Goal: Task Accomplishment & Management: Manage account settings

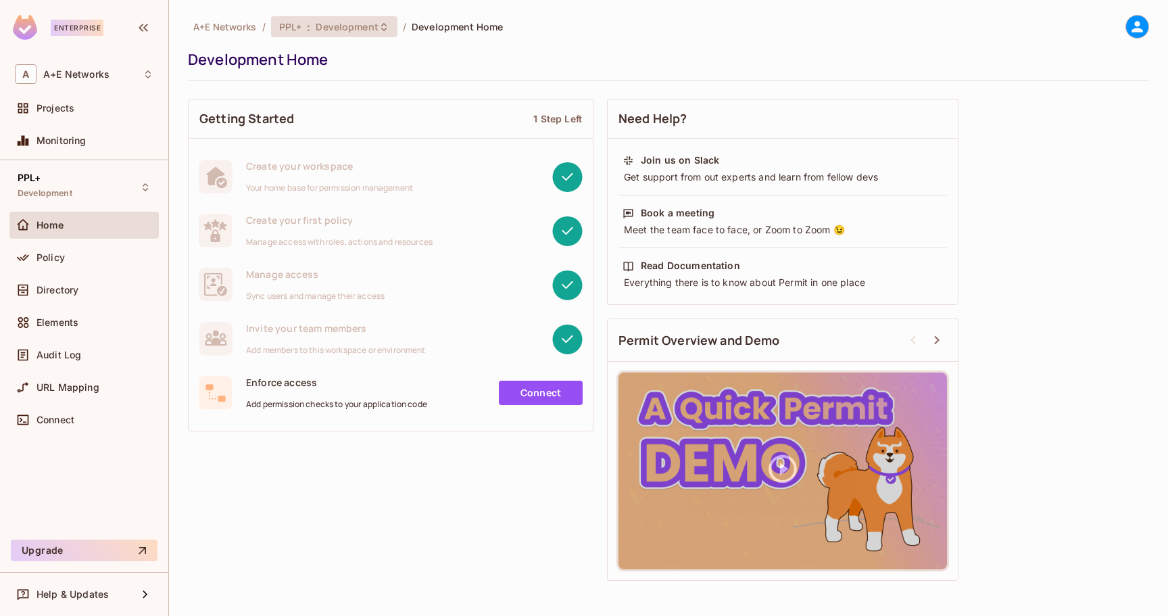
click at [341, 30] on span "Development" at bounding box center [347, 26] width 62 height 13
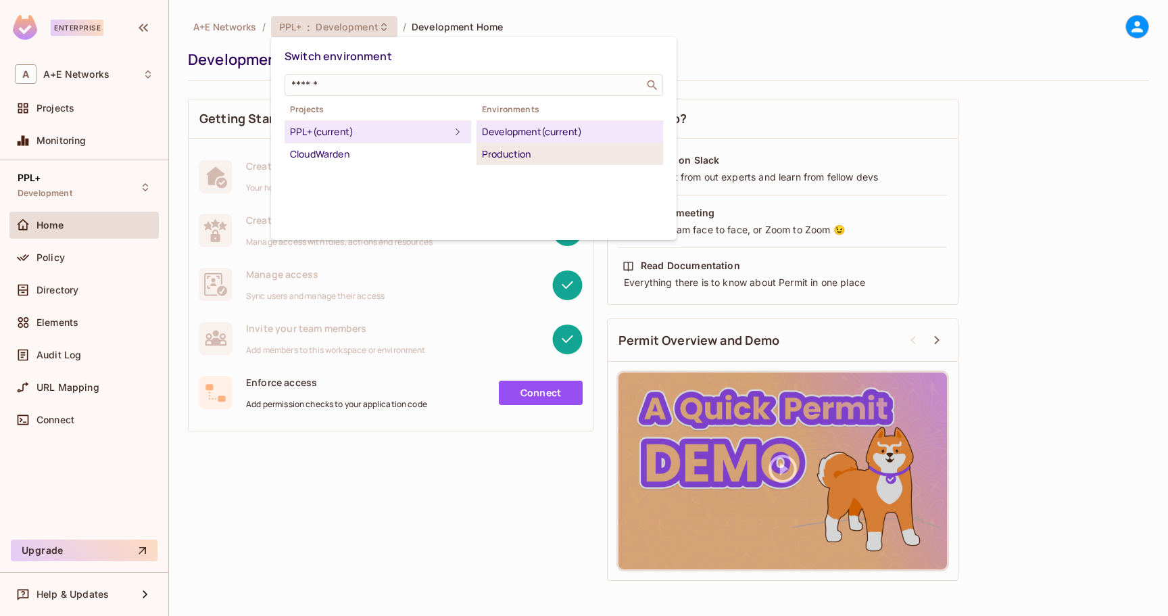
click at [505, 147] on div "Production" at bounding box center [570, 154] width 176 height 16
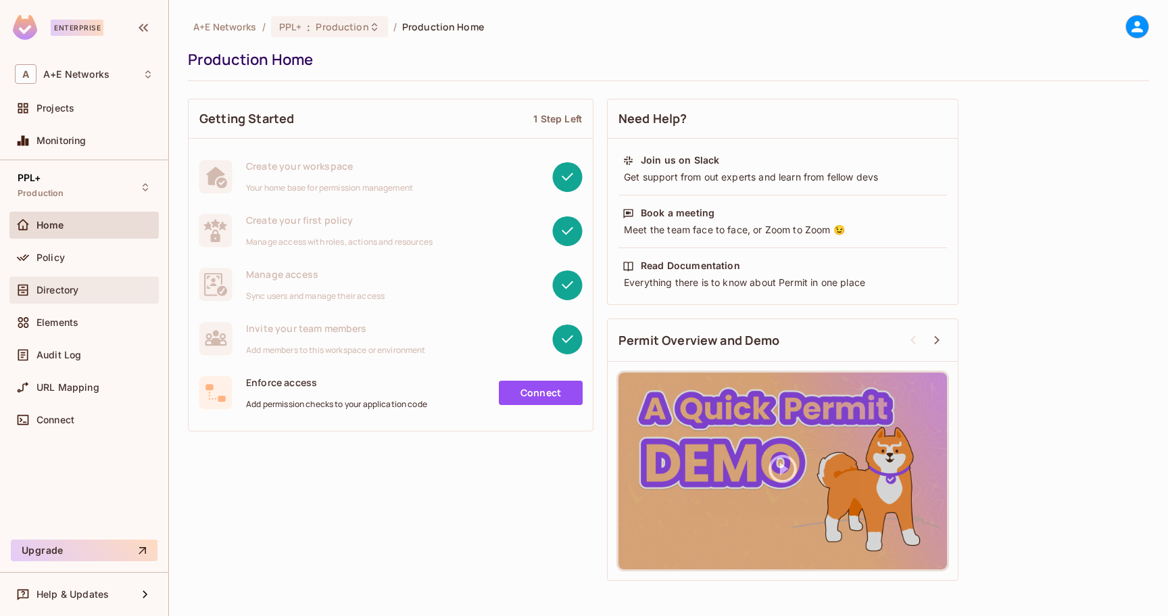
click at [57, 286] on span "Directory" at bounding box center [57, 289] width 42 height 11
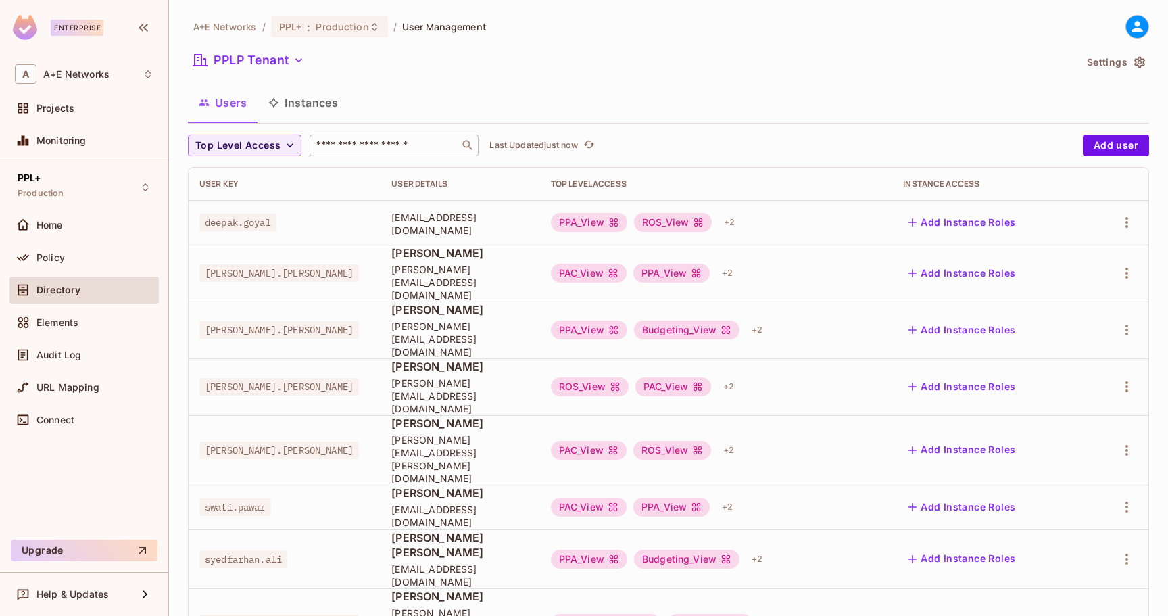
click at [349, 149] on input "text" at bounding box center [385, 146] width 142 height 14
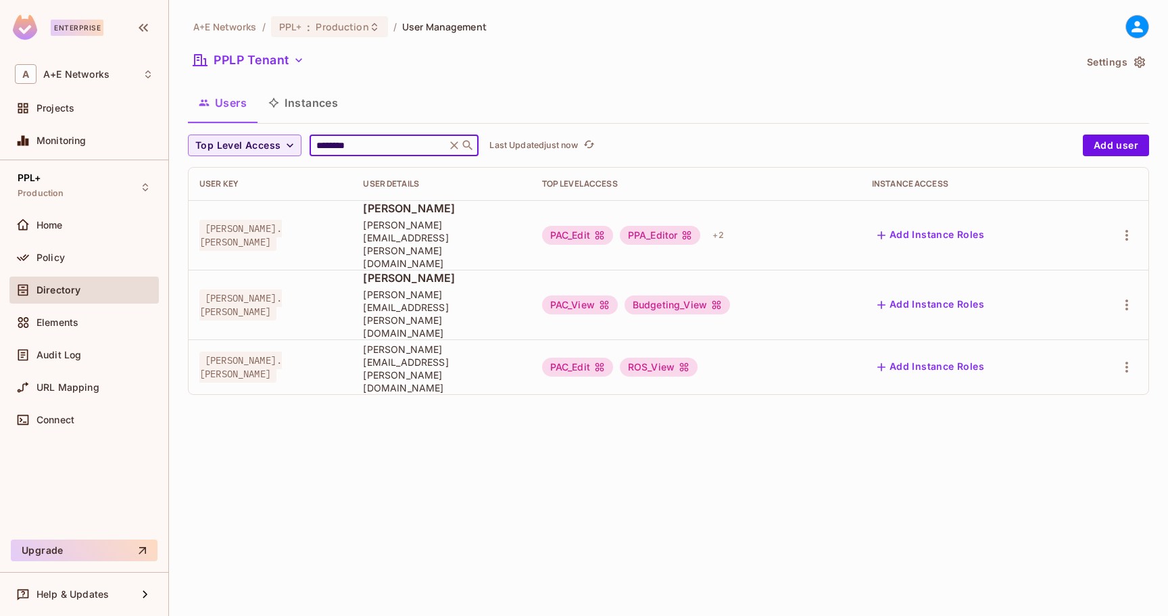
click at [520, 270] on span "[PERSON_NAME]" at bounding box center [441, 277] width 157 height 15
click at [1130, 297] on icon "button" at bounding box center [1126, 305] width 16 height 16
click at [1084, 293] on li "Edit" at bounding box center [1068, 298] width 120 height 30
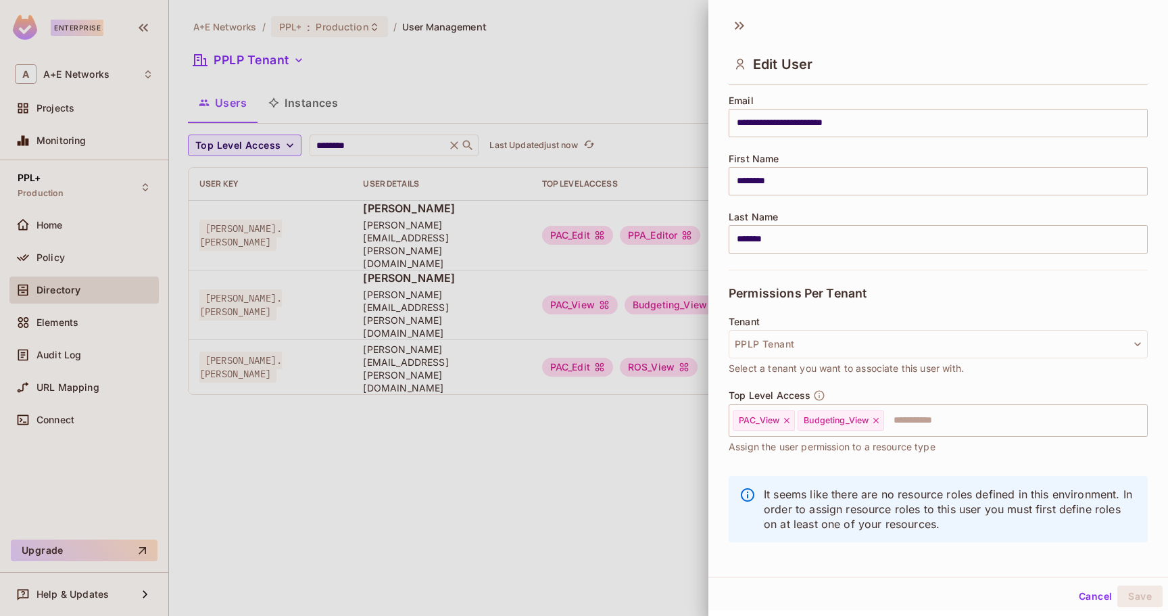
scroll to position [114, 0]
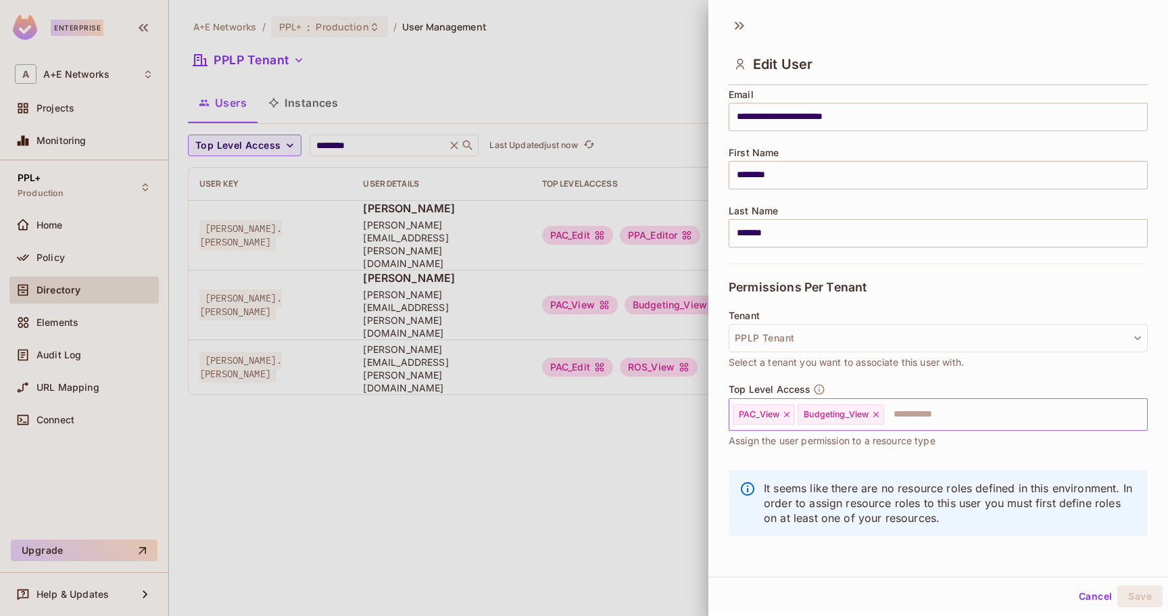
click at [933, 425] on input "text" at bounding box center [1003, 414] width 236 height 27
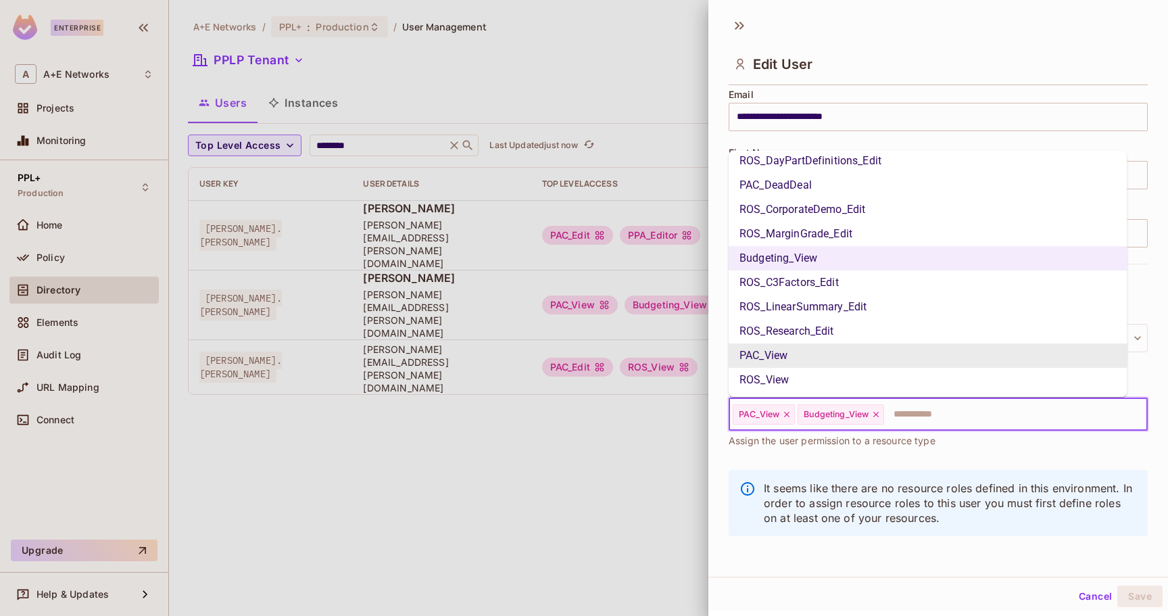
scroll to position [0, 0]
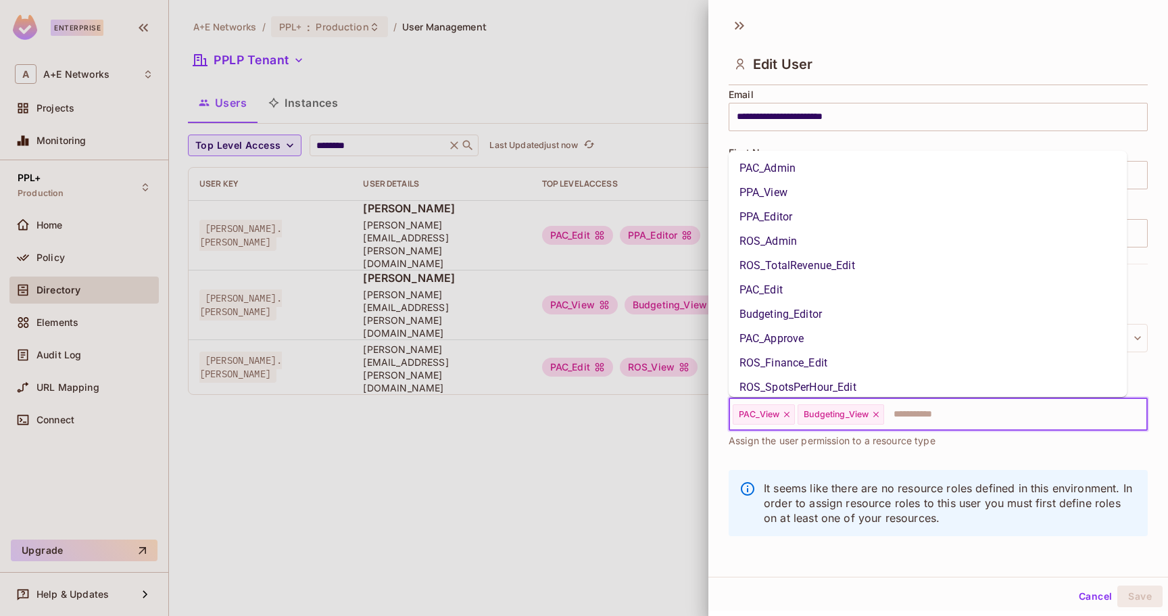
click at [828, 280] on li "PAC_Edit" at bounding box center [927, 290] width 399 height 24
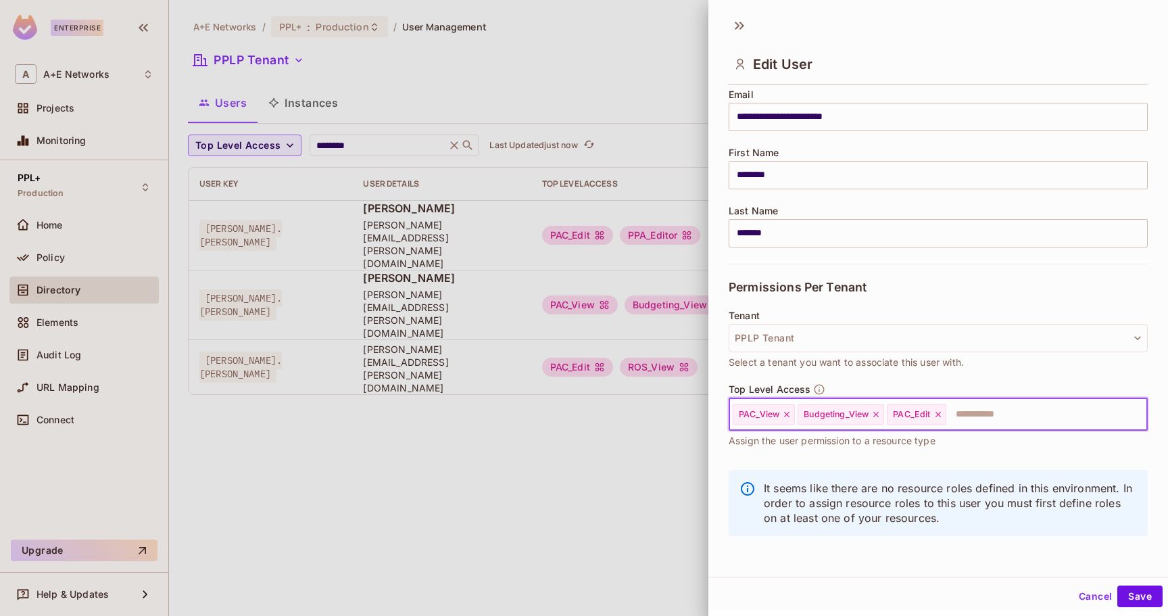
click at [785, 413] on icon at bounding box center [786, 414] width 5 height 5
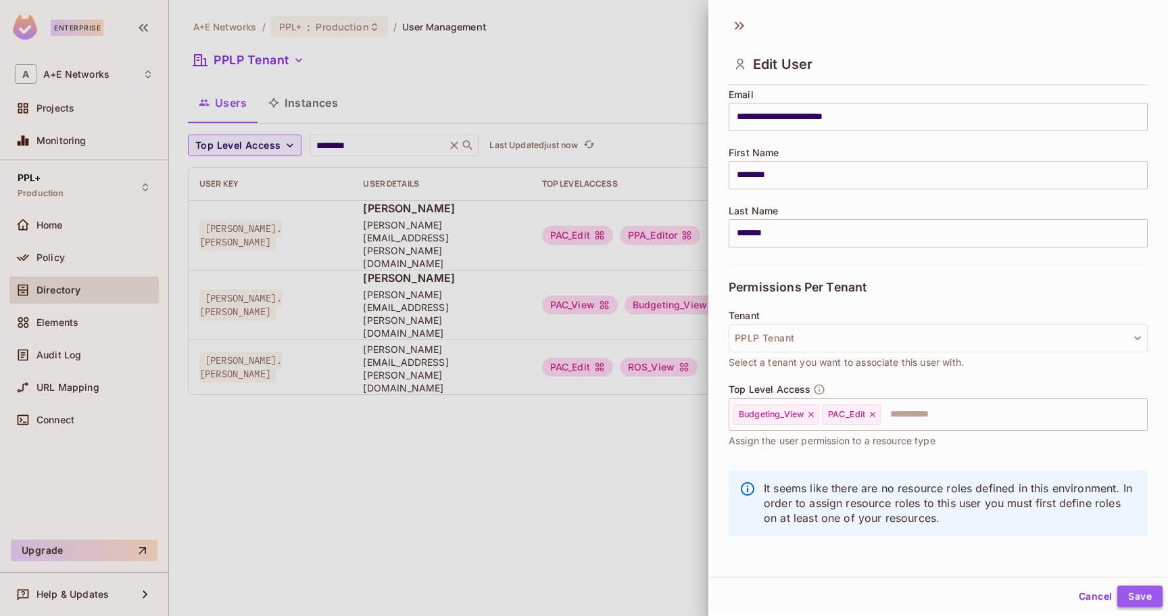
click at [1117, 600] on button "Save" at bounding box center [1139, 596] width 45 height 22
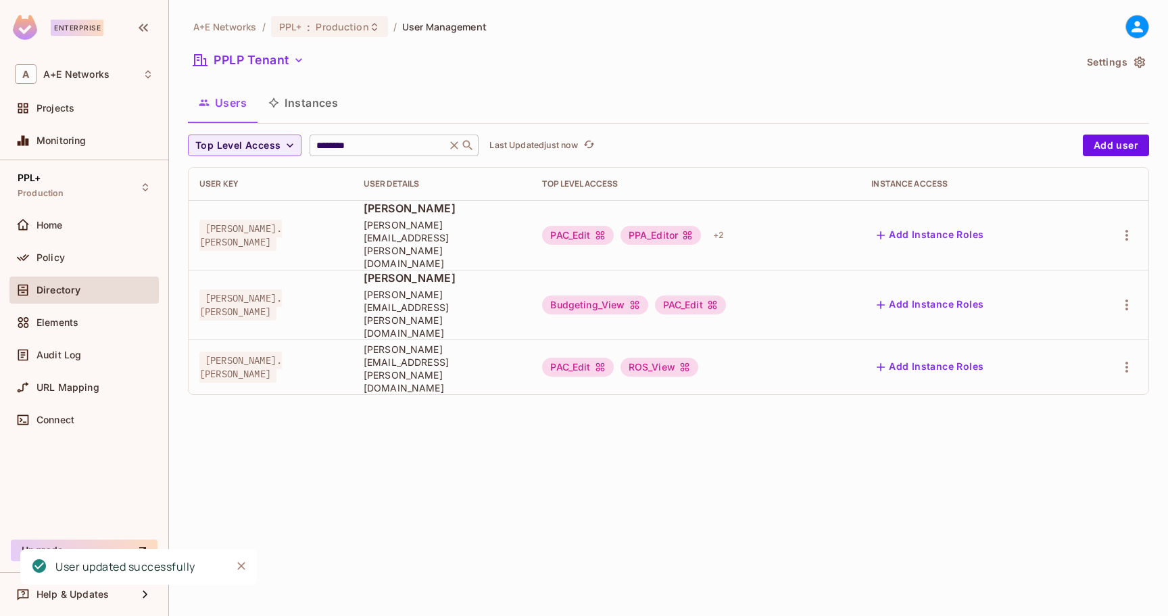
click at [391, 139] on input "********" at bounding box center [378, 146] width 128 height 14
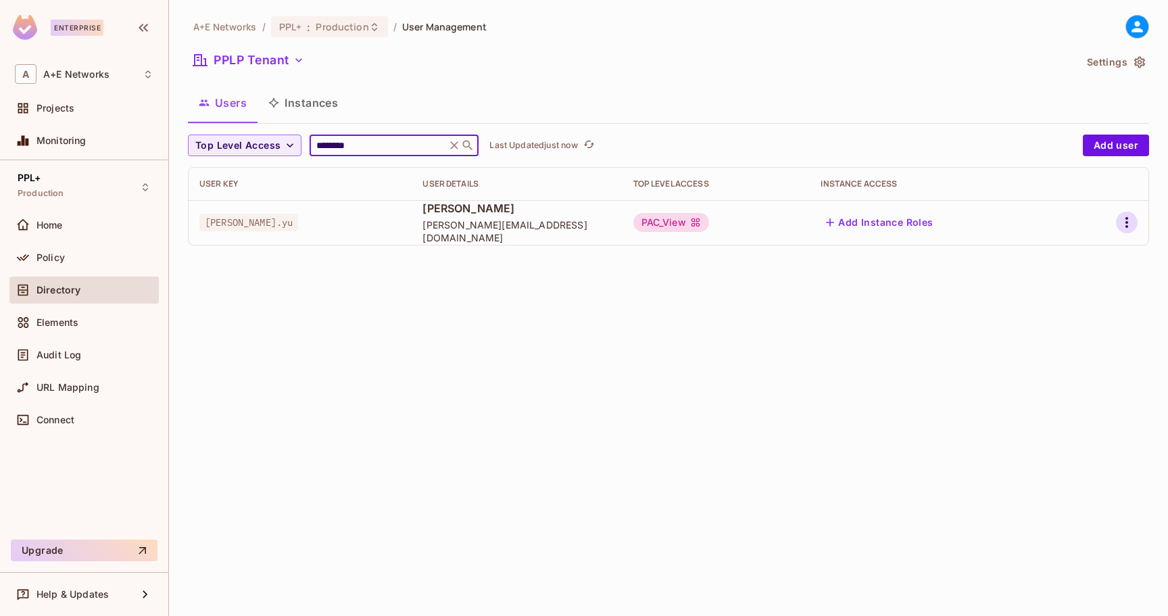
type input "********"
click at [1122, 230] on icon "button" at bounding box center [1126, 222] width 16 height 16
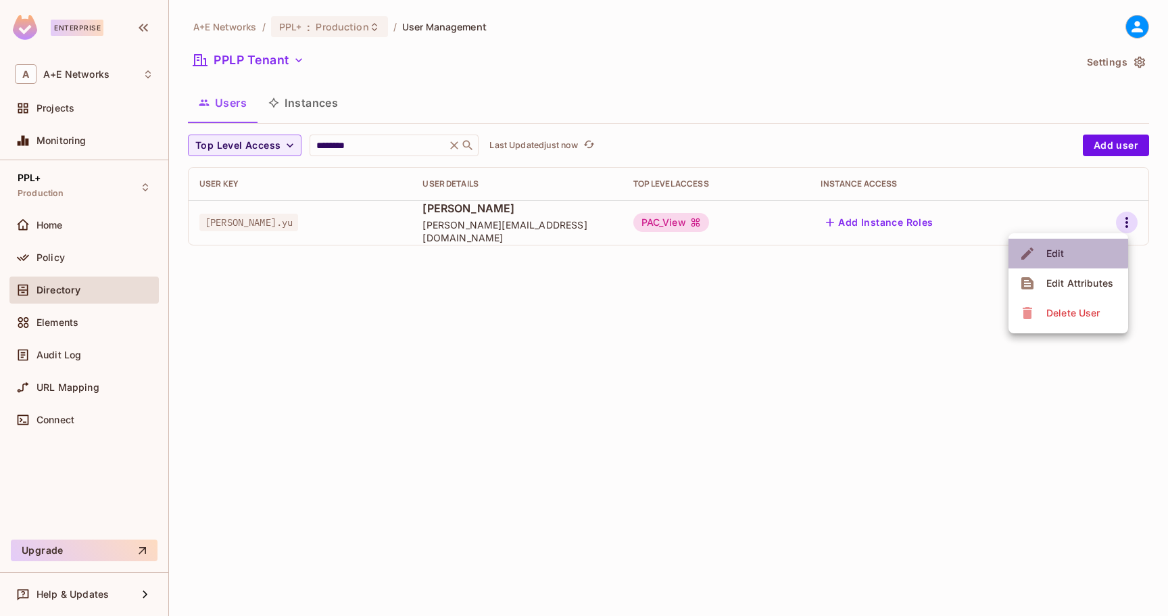
click at [1058, 253] on div "Edit" at bounding box center [1055, 254] width 18 height 14
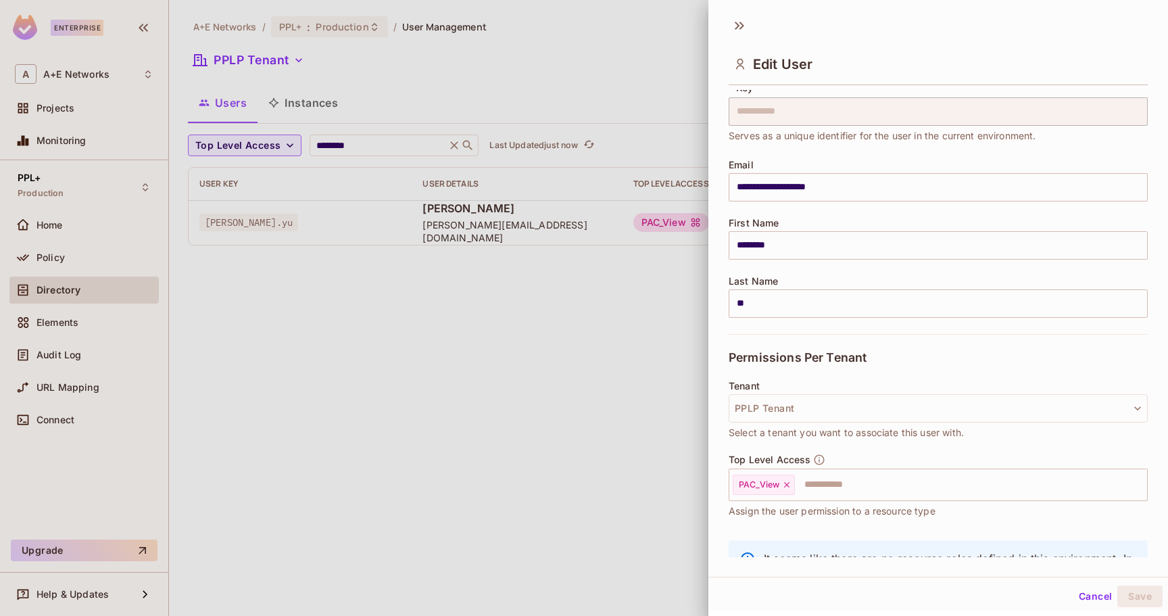
scroll to position [68, 0]
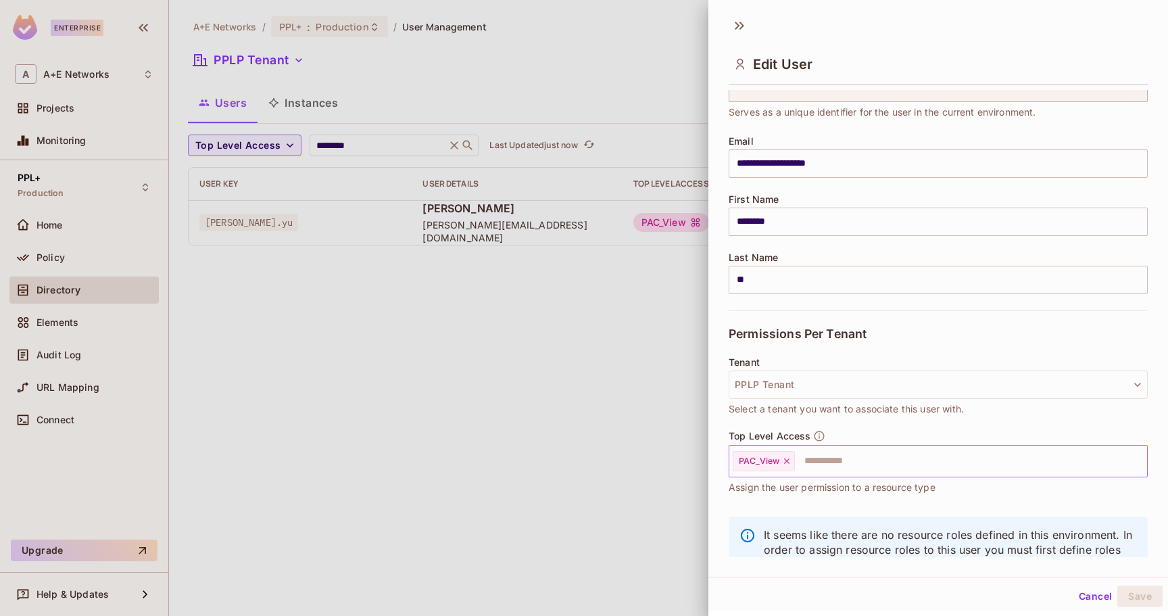
click at [787, 461] on icon at bounding box center [786, 460] width 5 height 5
click at [824, 460] on input "text" at bounding box center [926, 460] width 390 height 27
type input "***"
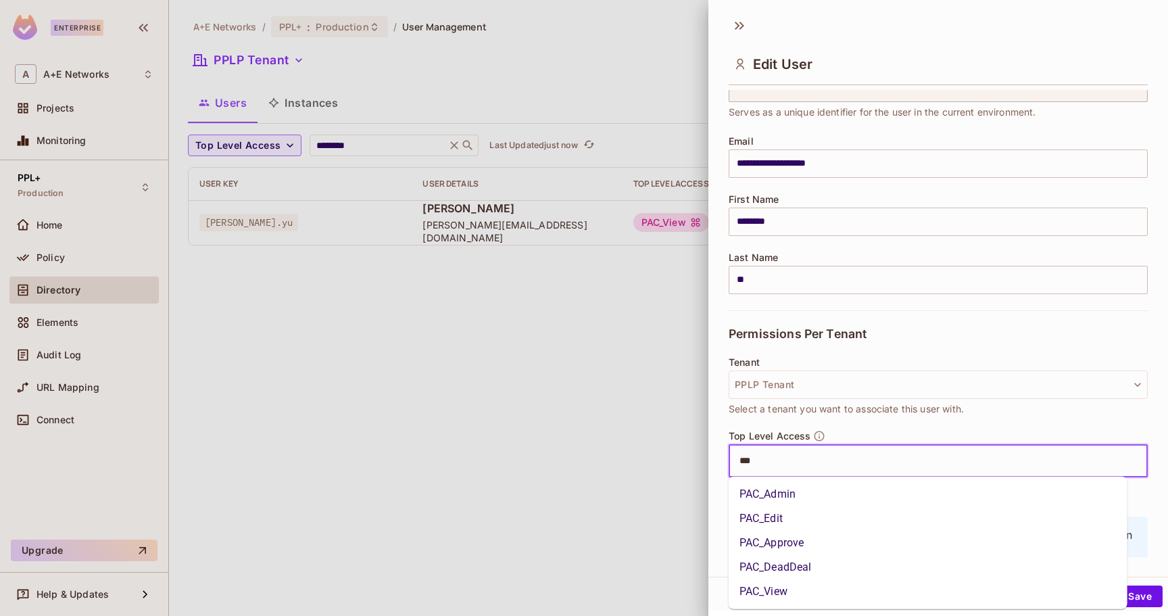
click at [776, 519] on li "PAC_Edit" at bounding box center [927, 518] width 399 height 24
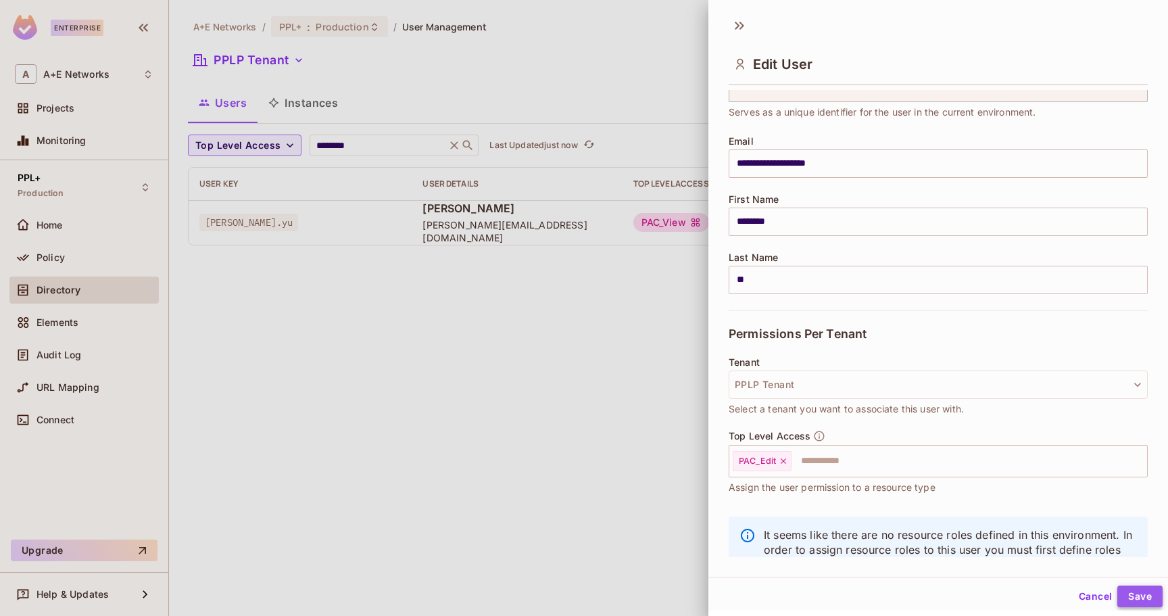
click at [1122, 593] on button "Save" at bounding box center [1139, 596] width 45 height 22
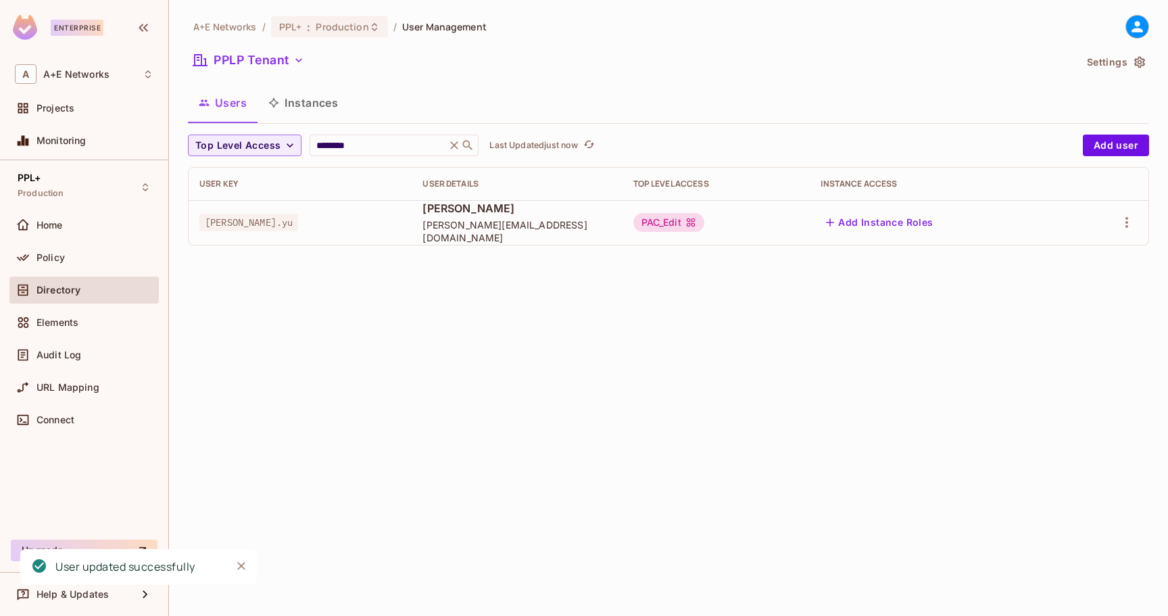
click at [628, 614] on div "A+E Networks / PPL+ : Production / User Management PPLP Tenant Settings Users I…" at bounding box center [668, 308] width 999 height 616
